Goal: Check status: Check status

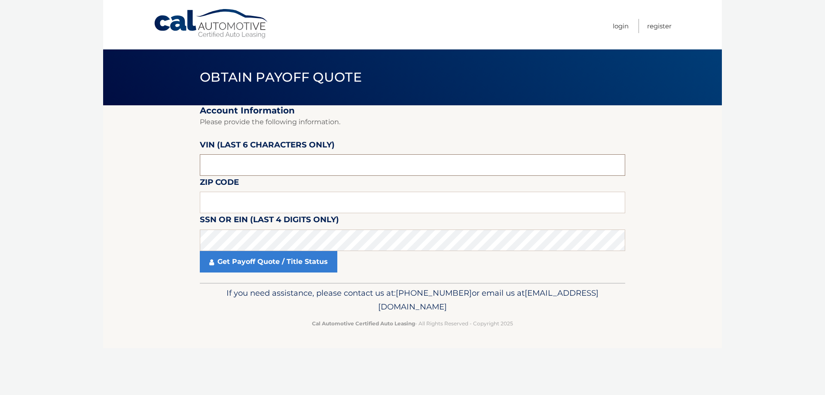
click at [232, 162] on input "text" at bounding box center [412, 164] width 425 height 21
type input "268726"
click button "For Originating Dealer" at bounding box center [0, 0] width 0 height 0
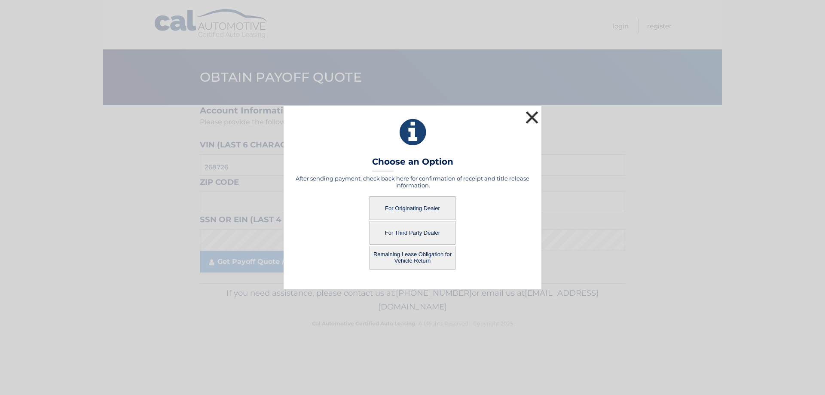
click at [529, 115] on button "×" at bounding box center [531, 117] width 17 height 17
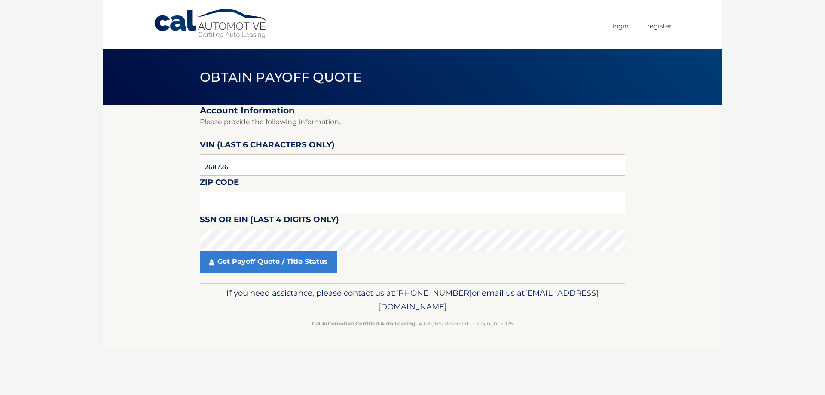
click at [262, 211] on input "text" at bounding box center [412, 202] width 425 height 21
type input "11010"
click at [268, 259] on link "Get Payoff Quote / Title Status" at bounding box center [268, 261] width 137 height 21
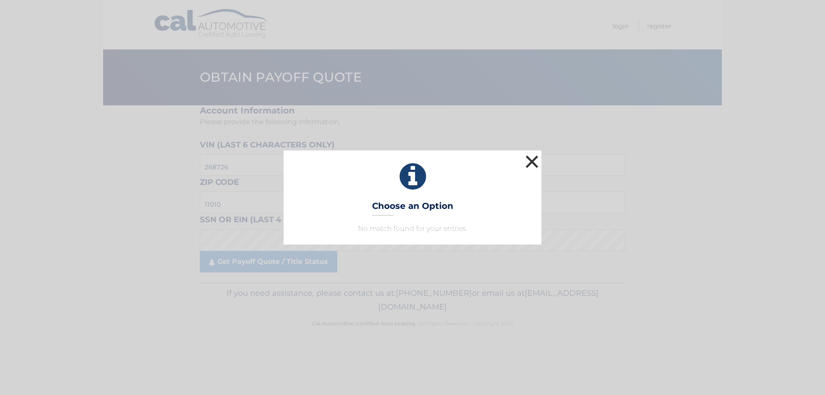
click at [530, 163] on button "×" at bounding box center [531, 161] width 17 height 17
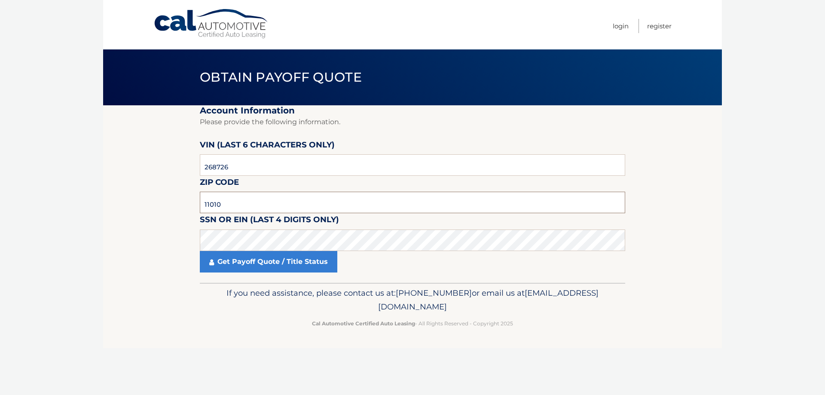
click at [251, 196] on input "11010" at bounding box center [412, 202] width 425 height 21
click at [283, 265] on link "Get Payoff Quote / Title Status" at bounding box center [268, 261] width 137 height 21
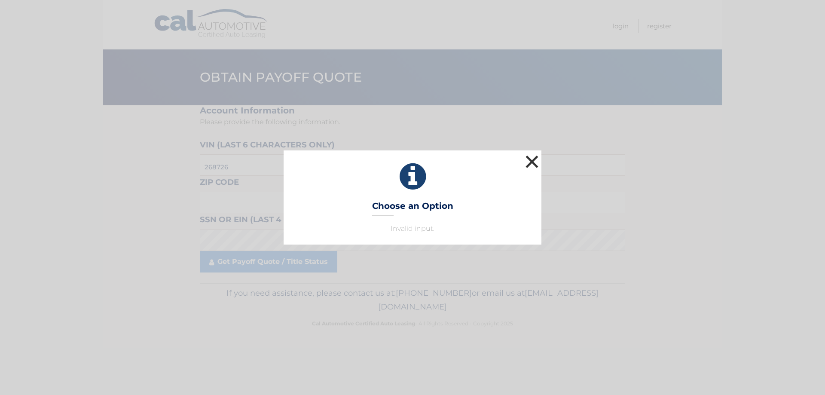
click at [534, 164] on button "×" at bounding box center [531, 161] width 17 height 17
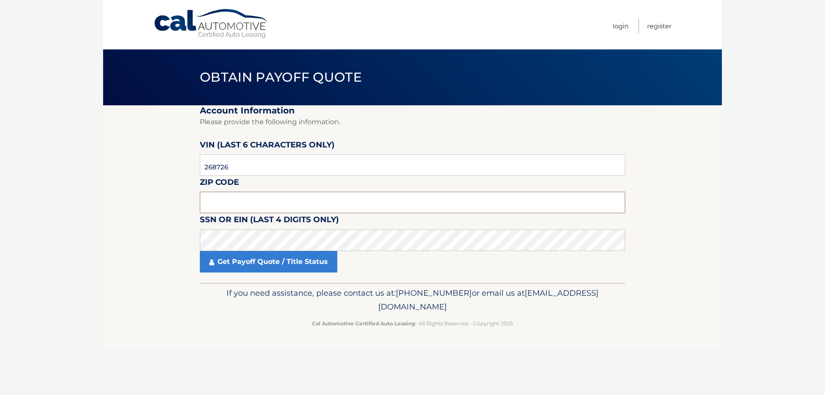
click at [239, 205] on input "text" at bounding box center [412, 202] width 425 height 21
type input "11010"
click at [263, 263] on link "Get Payoff Quote / Title Status" at bounding box center [268, 261] width 137 height 21
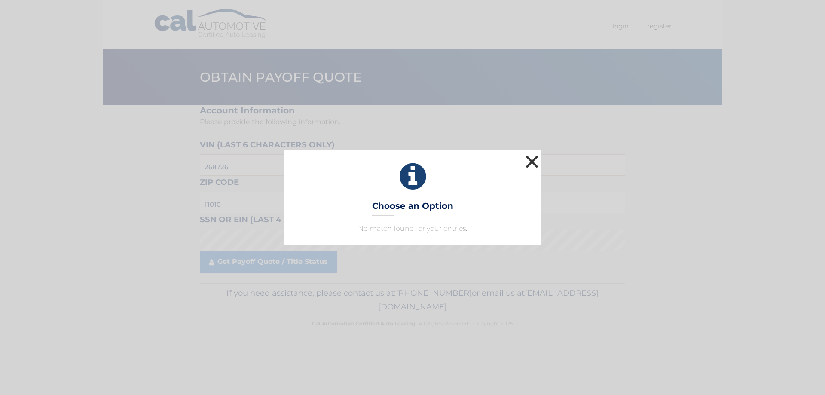
click at [530, 163] on button "×" at bounding box center [531, 161] width 17 height 17
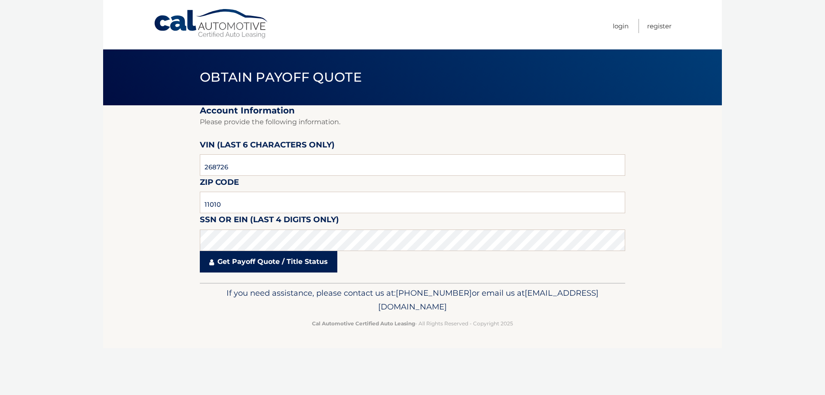
click at [264, 259] on link "Get Payoff Quote / Title Status" at bounding box center [268, 261] width 137 height 21
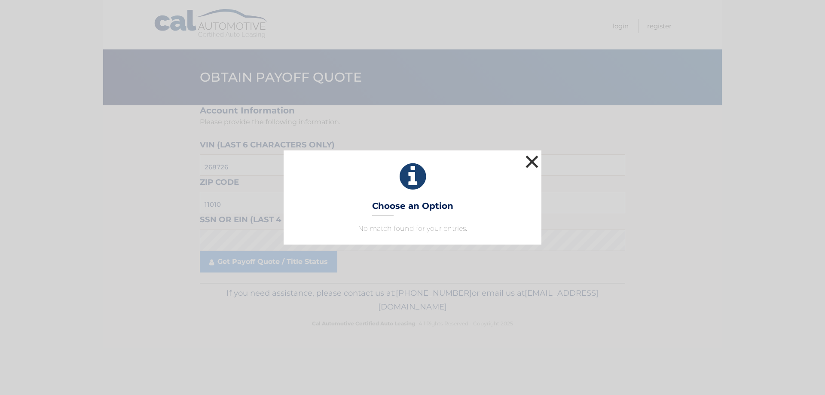
click at [531, 161] on button "×" at bounding box center [531, 161] width 17 height 17
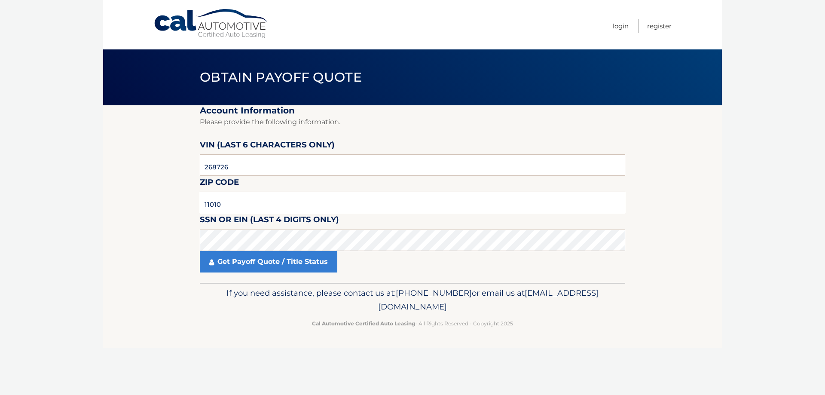
click at [223, 207] on input "11010" at bounding box center [412, 202] width 425 height 21
click at [262, 265] on link "Get Payoff Quote / Title Status" at bounding box center [268, 261] width 137 height 21
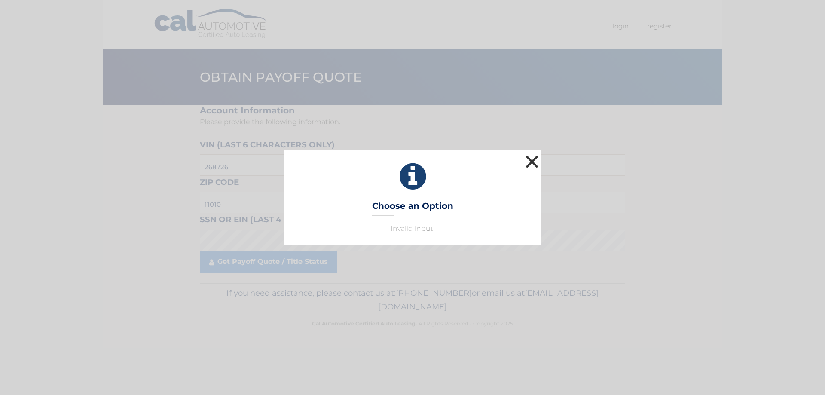
click at [534, 161] on button "×" at bounding box center [531, 161] width 17 height 17
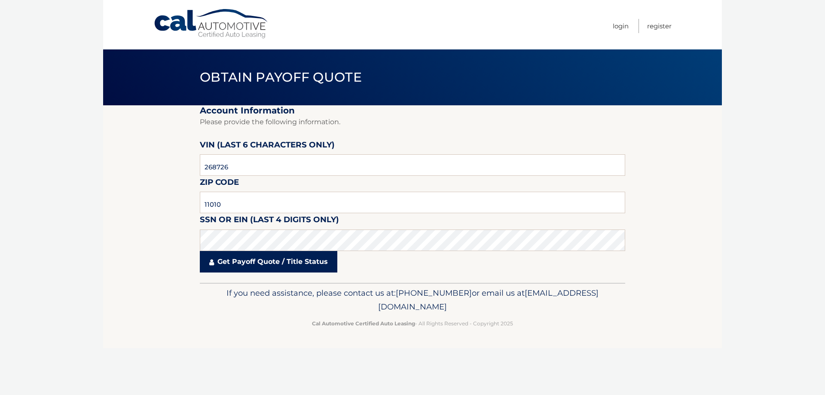
click at [297, 266] on link "Get Payoff Quote / Title Status" at bounding box center [268, 261] width 137 height 21
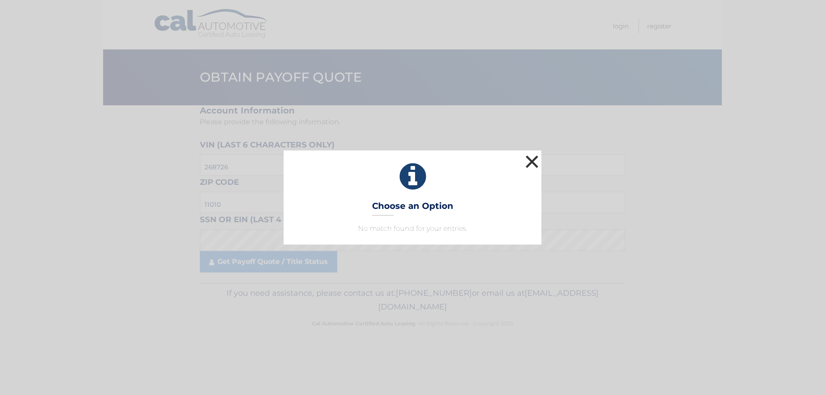
click at [540, 159] on button "×" at bounding box center [531, 161] width 17 height 17
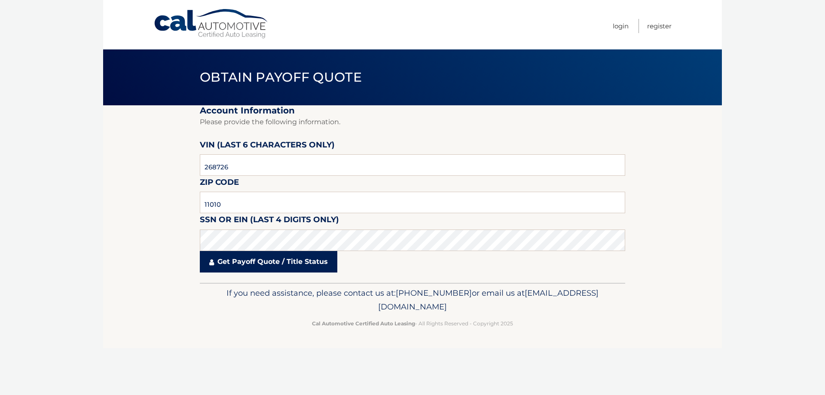
click at [286, 265] on link "Get Payoff Quote / Title Status" at bounding box center [268, 261] width 137 height 21
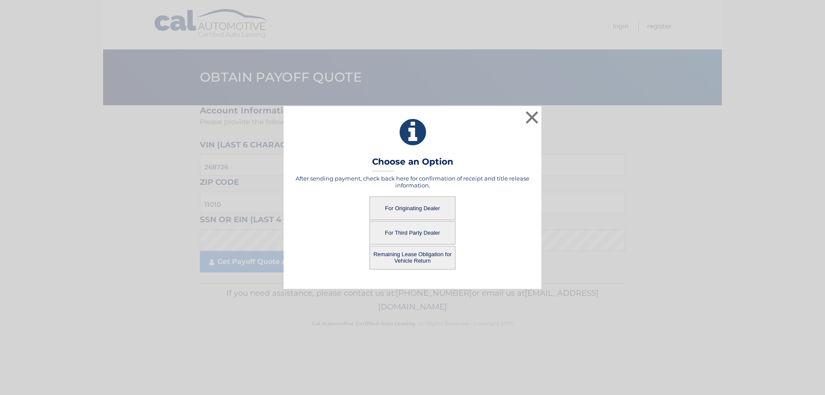
click at [405, 214] on button "For Originating Dealer" at bounding box center [412, 208] width 86 height 24
click at [410, 207] on button "For Originating Dealer" at bounding box center [412, 208] width 86 height 24
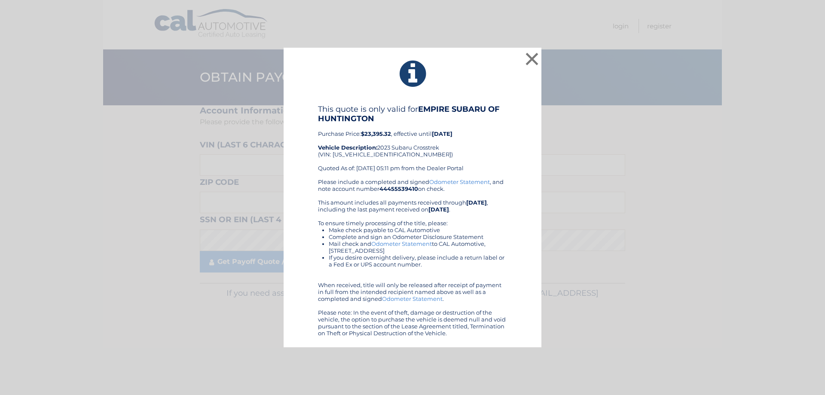
drag, startPoint x: 464, startPoint y: 88, endPoint x: 470, endPoint y: 78, distance: 11.2
click at [470, 78] on icon at bounding box center [412, 73] width 236 height 31
click at [530, 61] on button "×" at bounding box center [531, 58] width 17 height 17
